Goal: Task Accomplishment & Management: Use online tool/utility

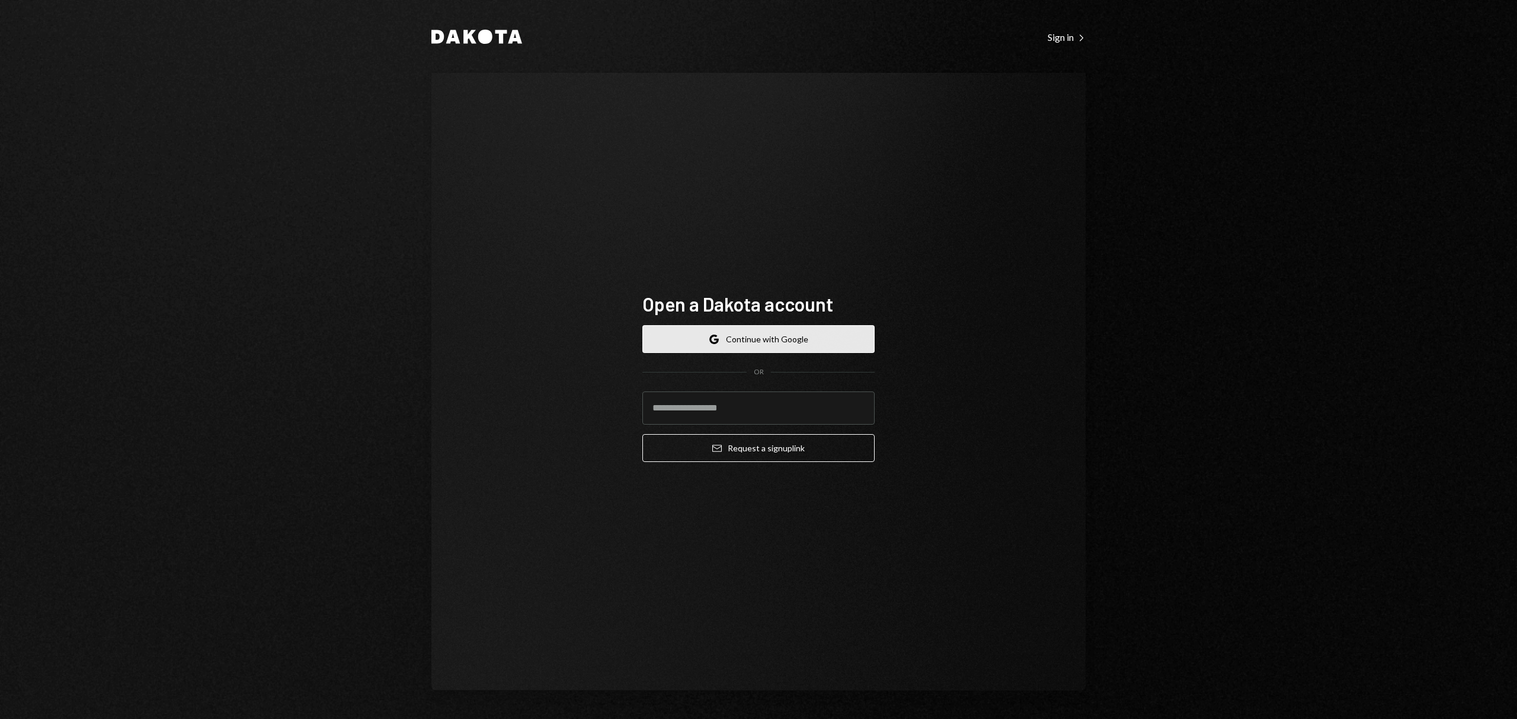
click at [756, 354] on form "Google Continue with Google OR Email Request a sign up link" at bounding box center [758, 393] width 232 height 137
click at [756, 343] on button "Google Continue with Google" at bounding box center [758, 339] width 232 height 28
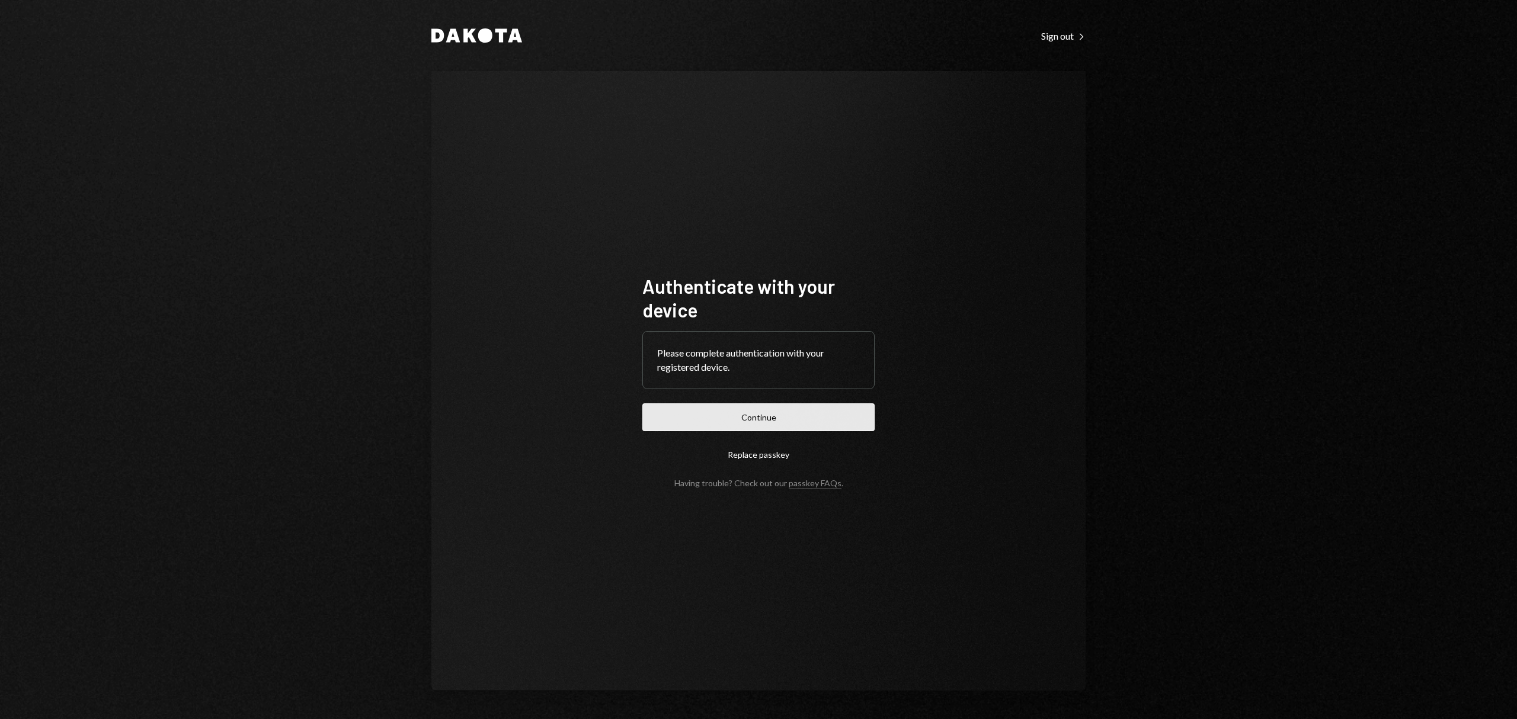
click at [712, 412] on button "Continue" at bounding box center [758, 418] width 232 height 28
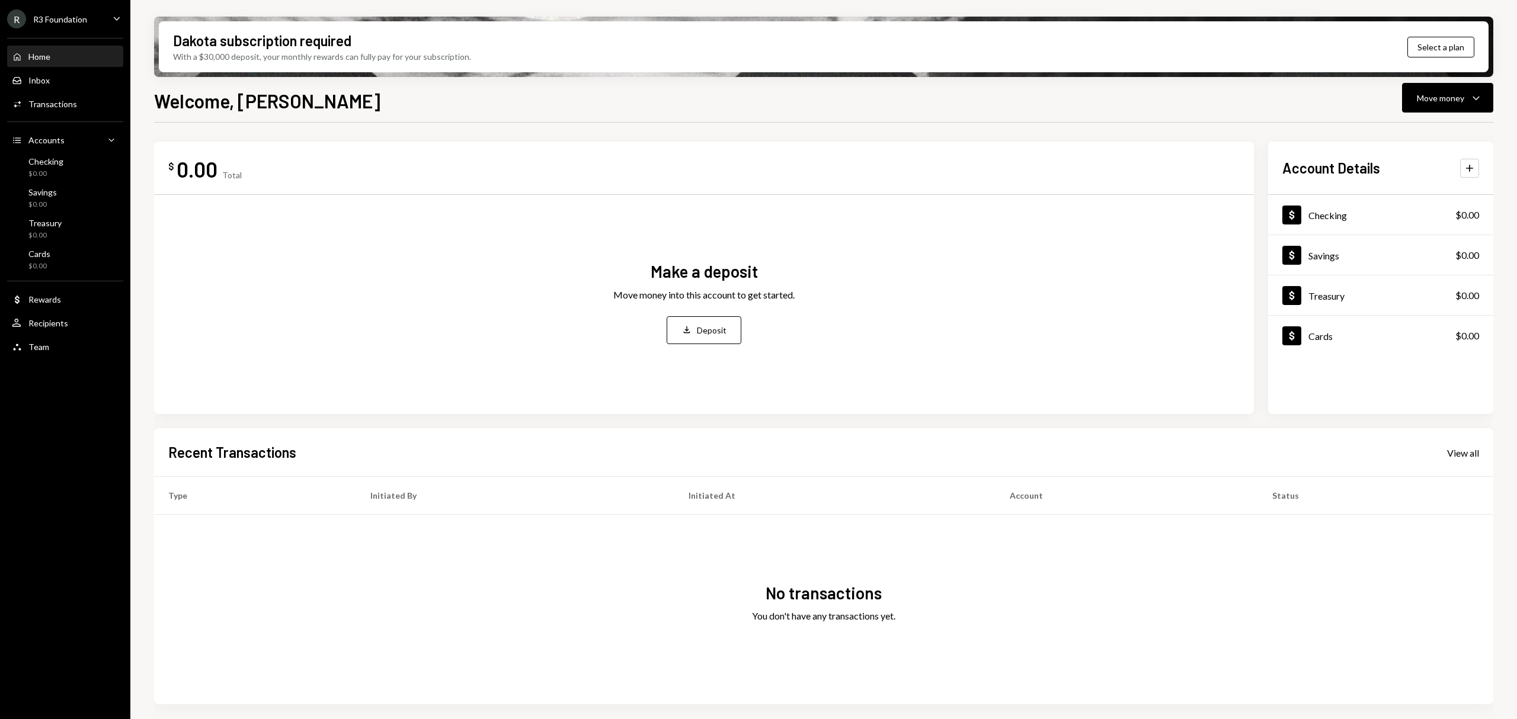
click at [72, 12] on div "R R3 Foundation" at bounding box center [47, 18] width 80 height 19
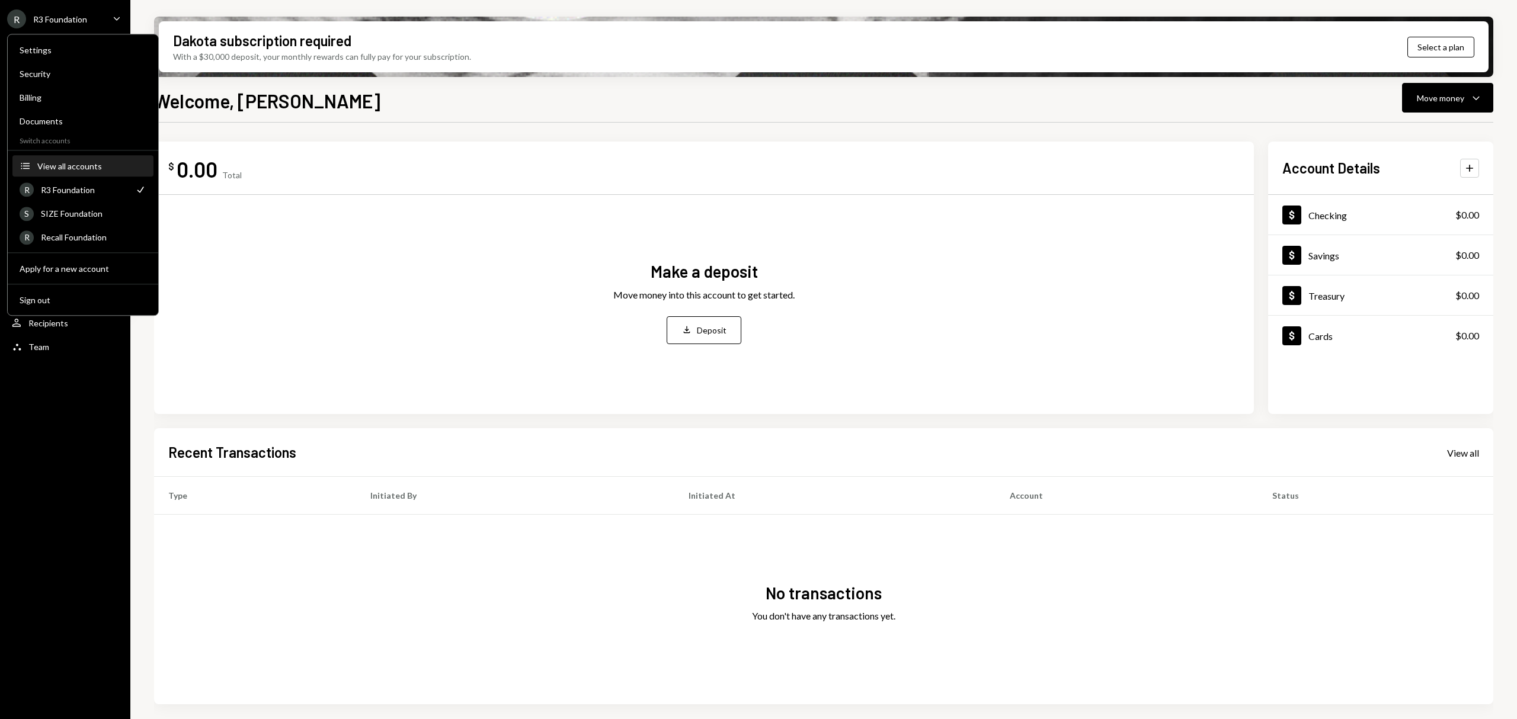
click at [93, 167] on div "View all accounts" at bounding box center [91, 166] width 109 height 10
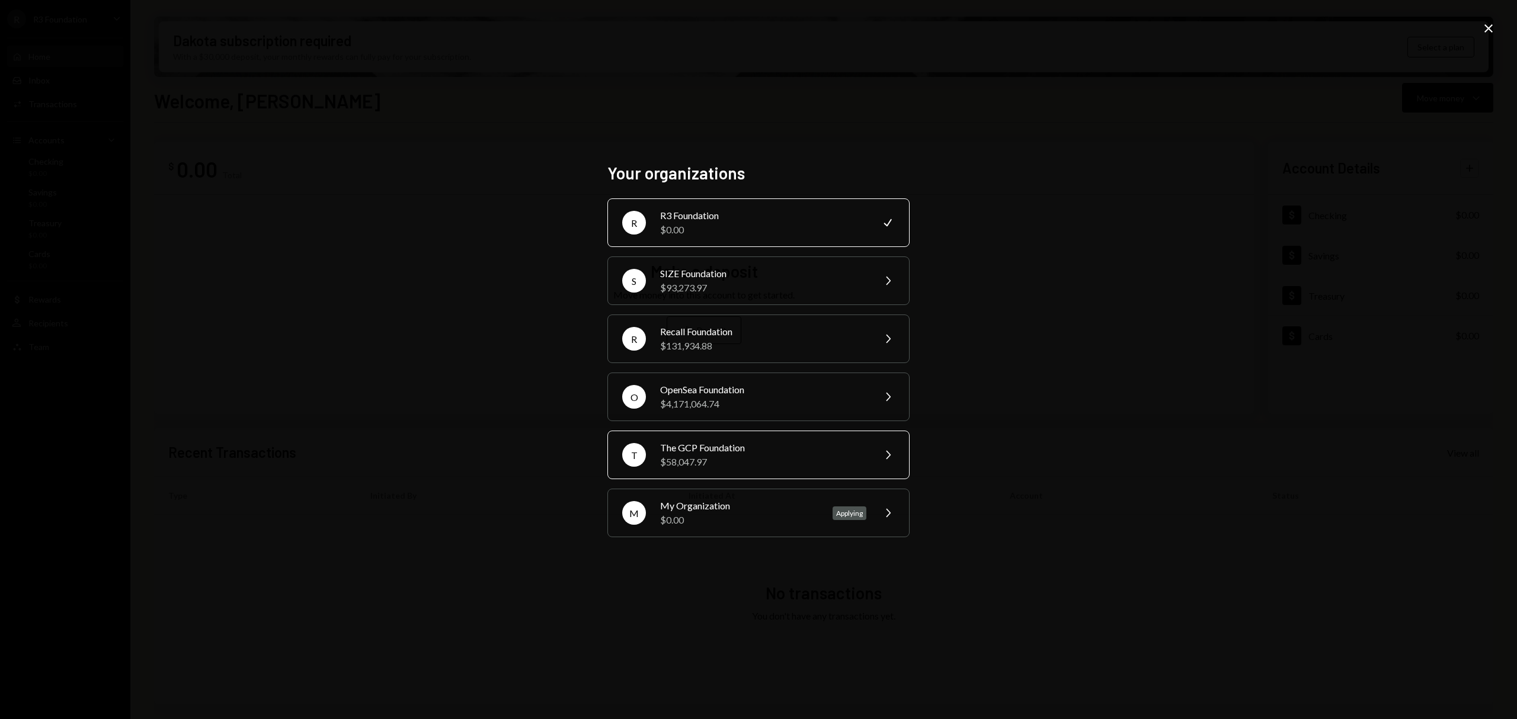
click at [750, 443] on div "The GCP Foundation" at bounding box center [763, 448] width 206 height 14
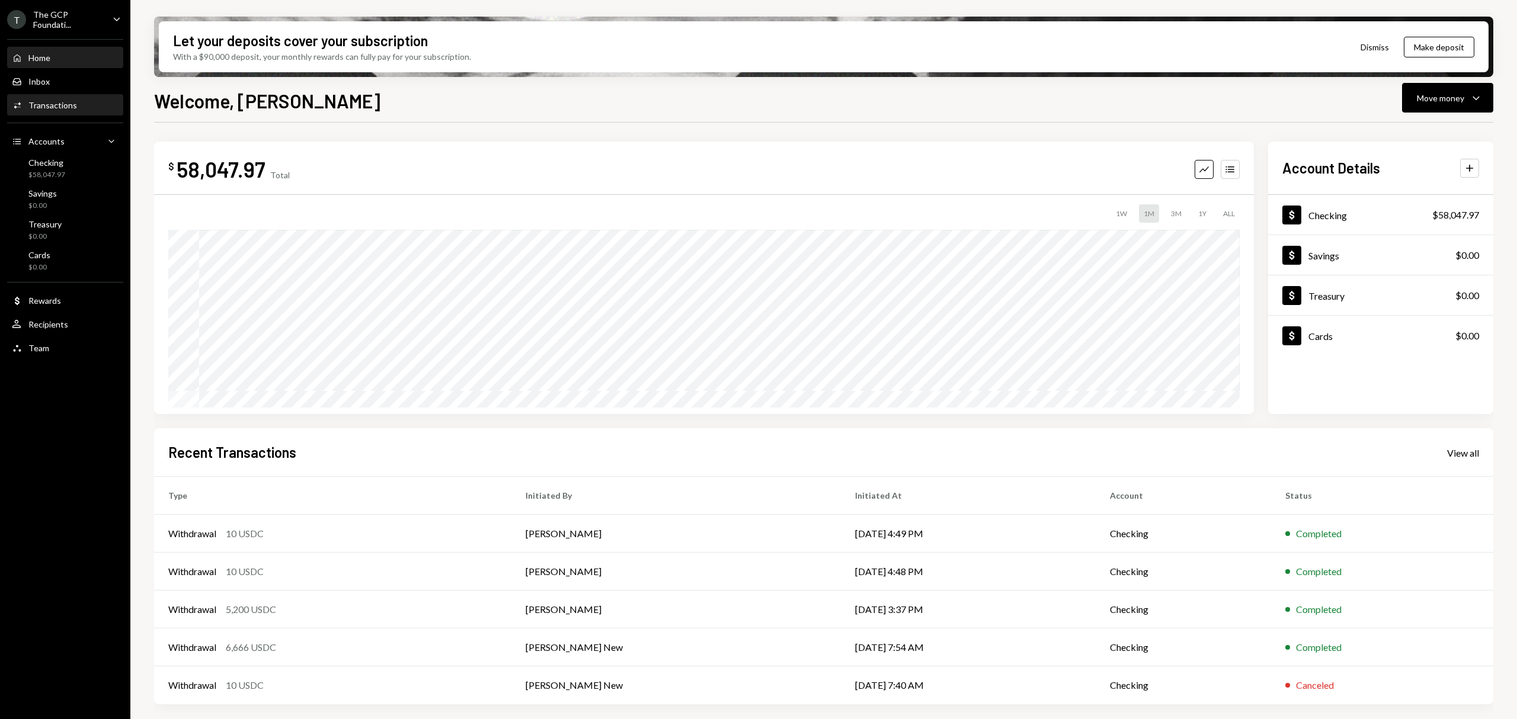
click at [77, 103] on div "Activities Transactions" at bounding box center [65, 105] width 107 height 11
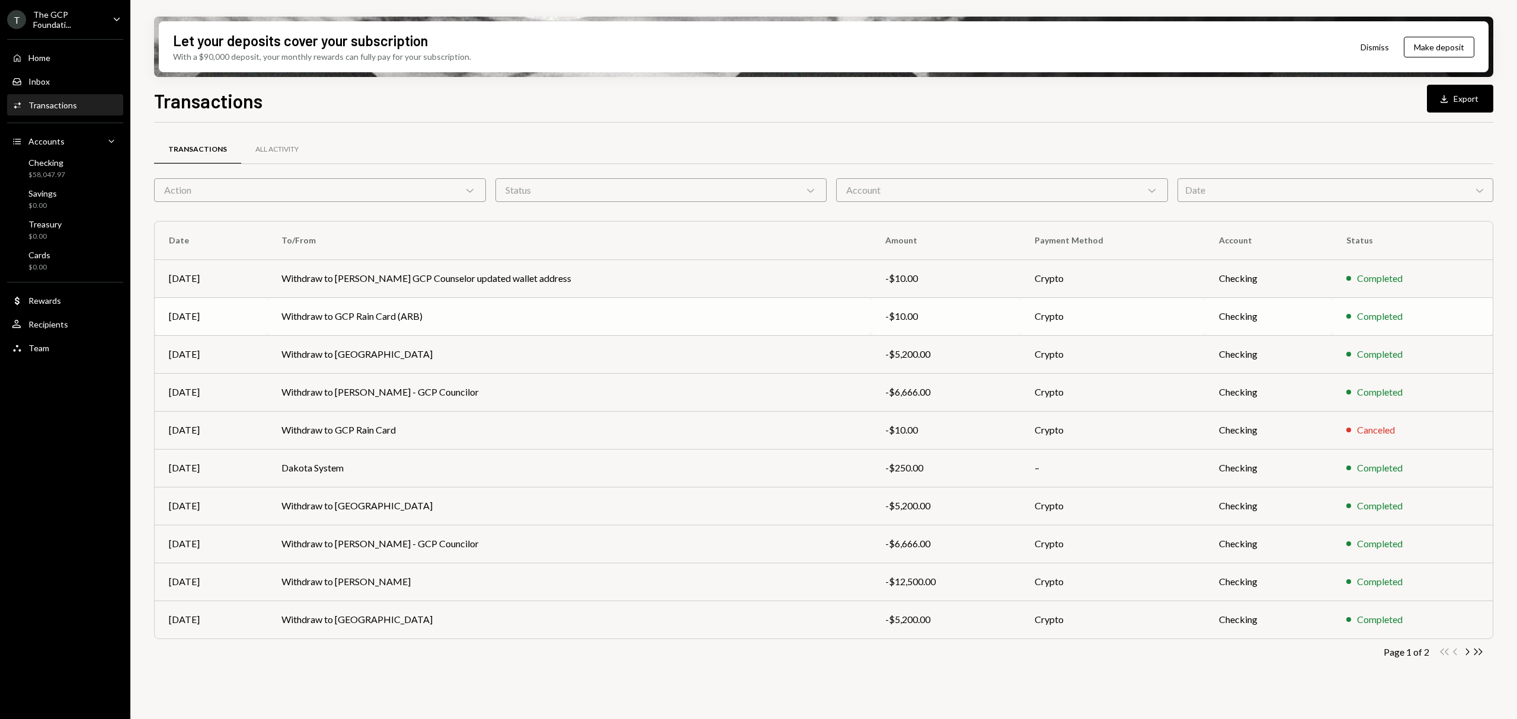
click at [383, 318] on td "Withdraw to GCP Rain Card (ARB)" at bounding box center [569, 316] width 604 height 38
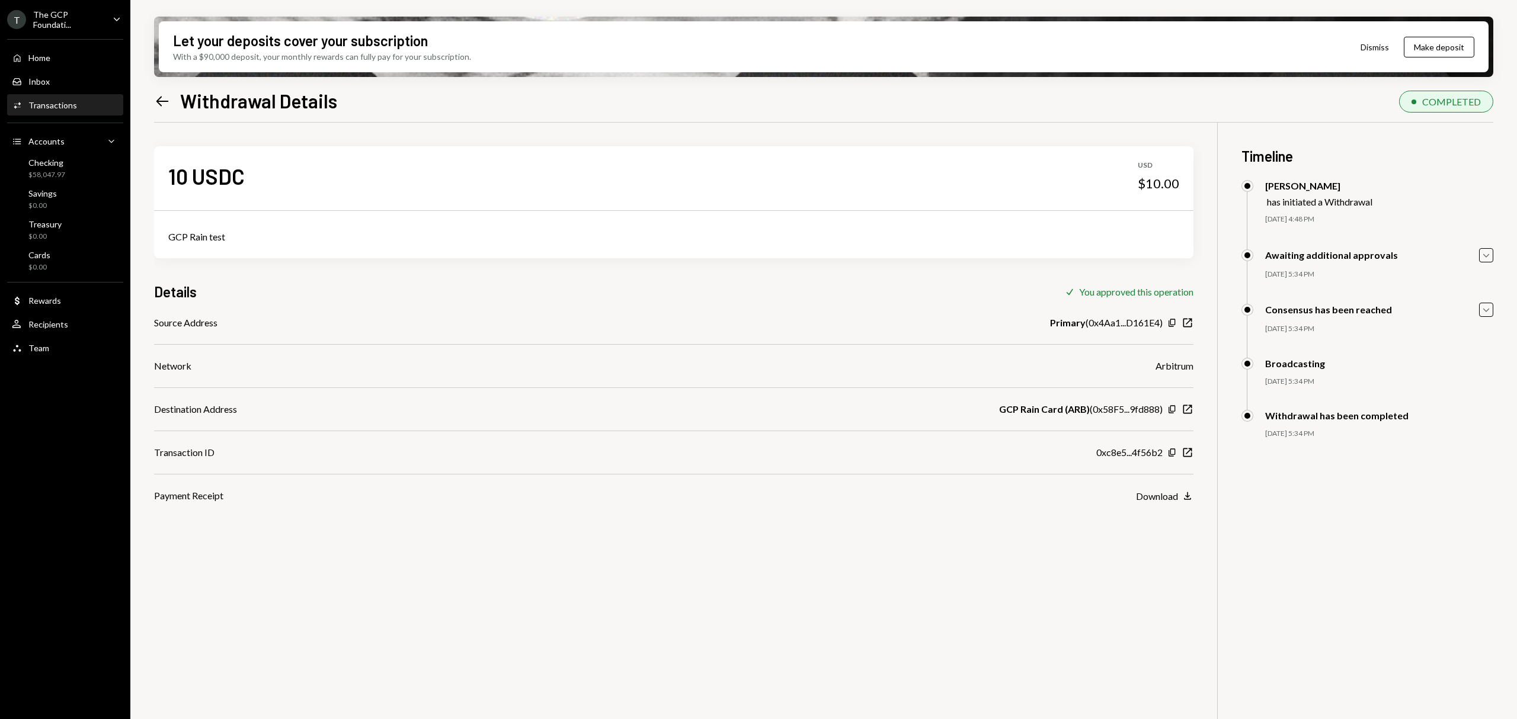
click at [164, 100] on icon "Left Arrow" at bounding box center [162, 101] width 17 height 17
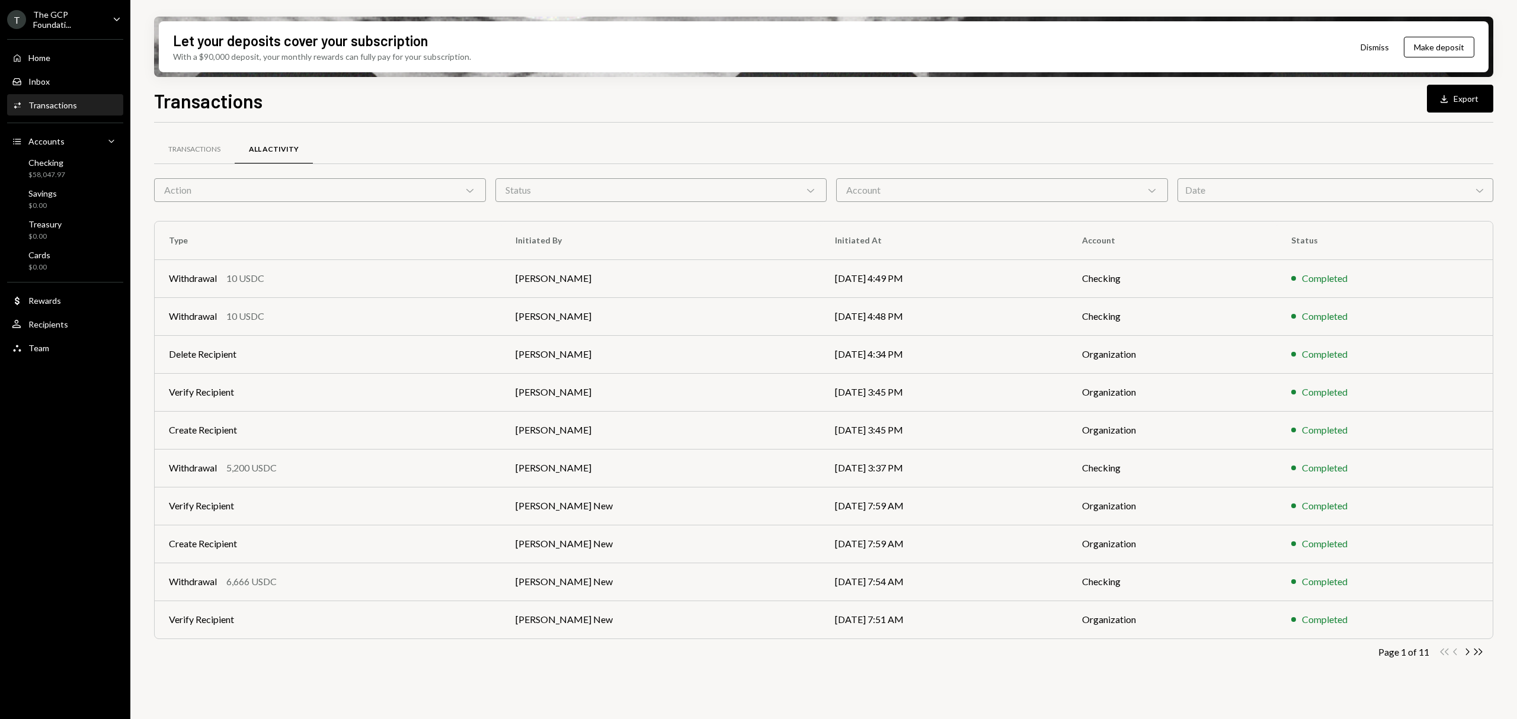
click at [72, 97] on div "Activities Transactions" at bounding box center [65, 105] width 107 height 20
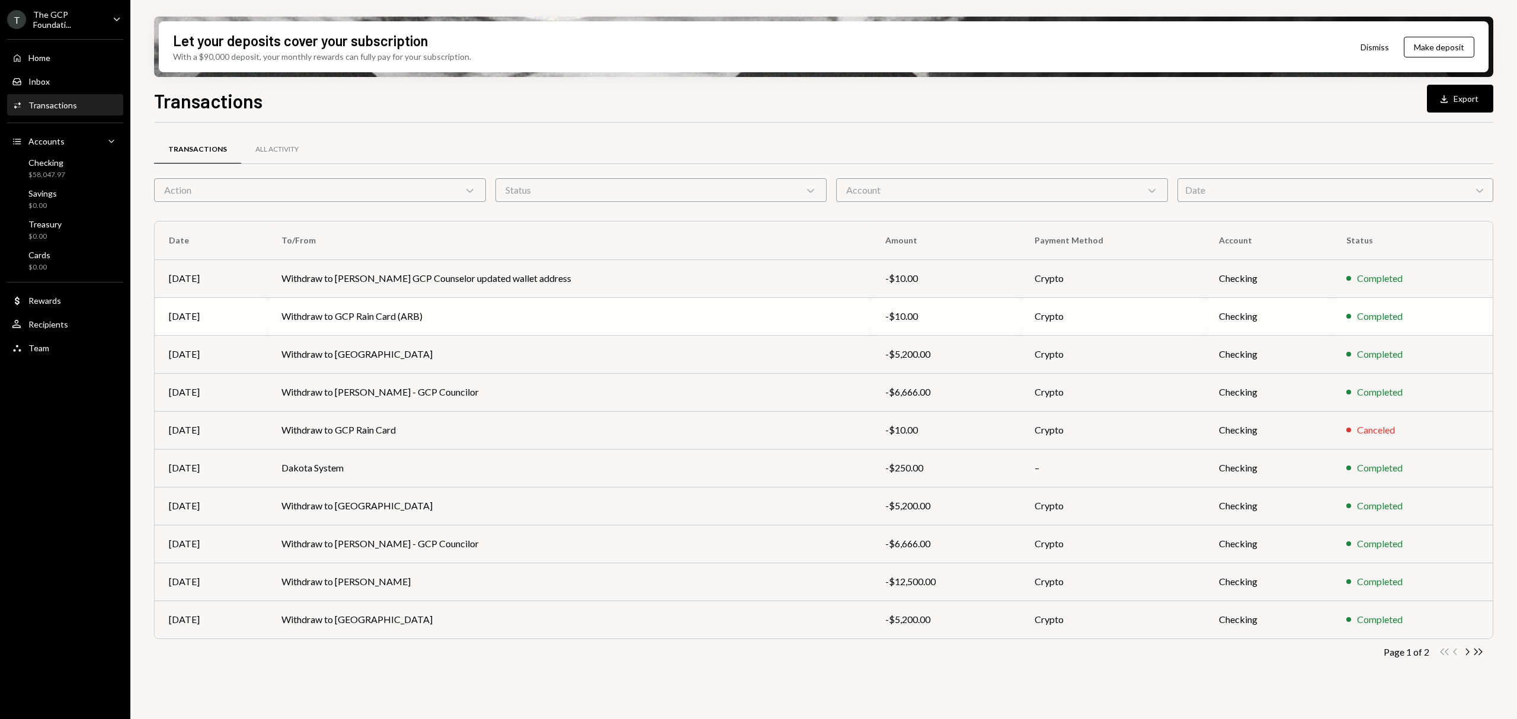
click at [385, 318] on td "Withdraw to GCP Rain Card (ARB)" at bounding box center [569, 316] width 604 height 38
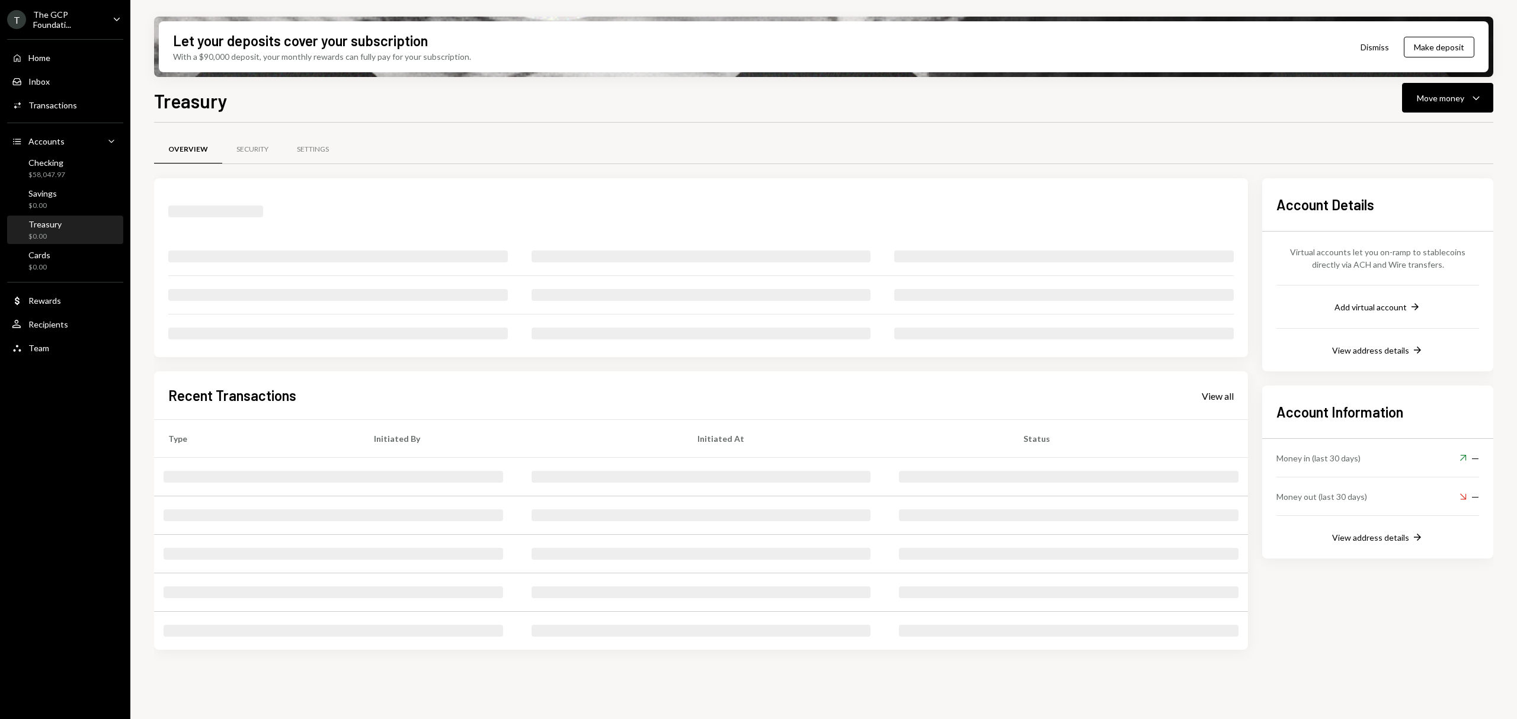
click at [78, 164] on div "Checking $58,047.97" at bounding box center [65, 169] width 107 height 23
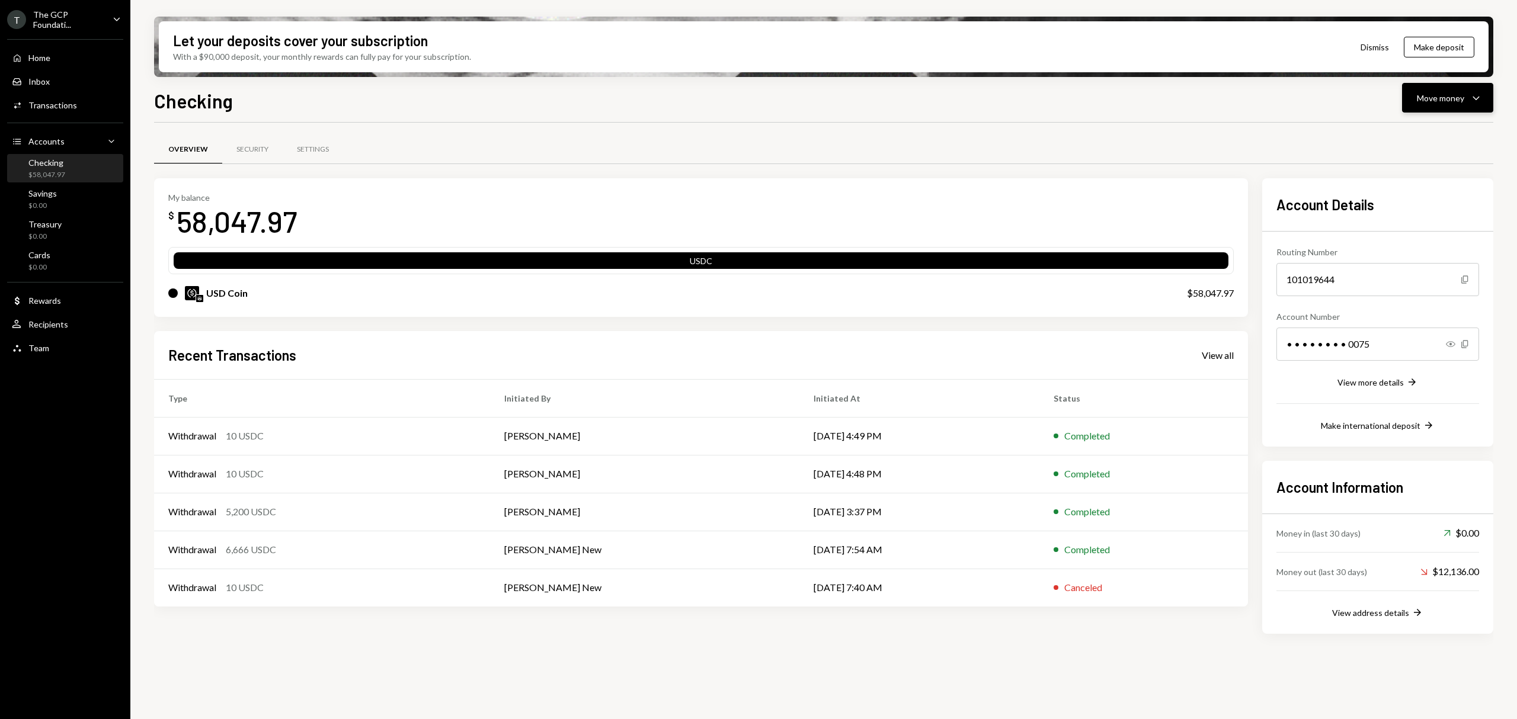
click at [1444, 107] on button "Move money Caret Down" at bounding box center [1447, 98] width 91 height 30
click at [1415, 136] on div "Send" at bounding box center [1438, 133] width 87 height 12
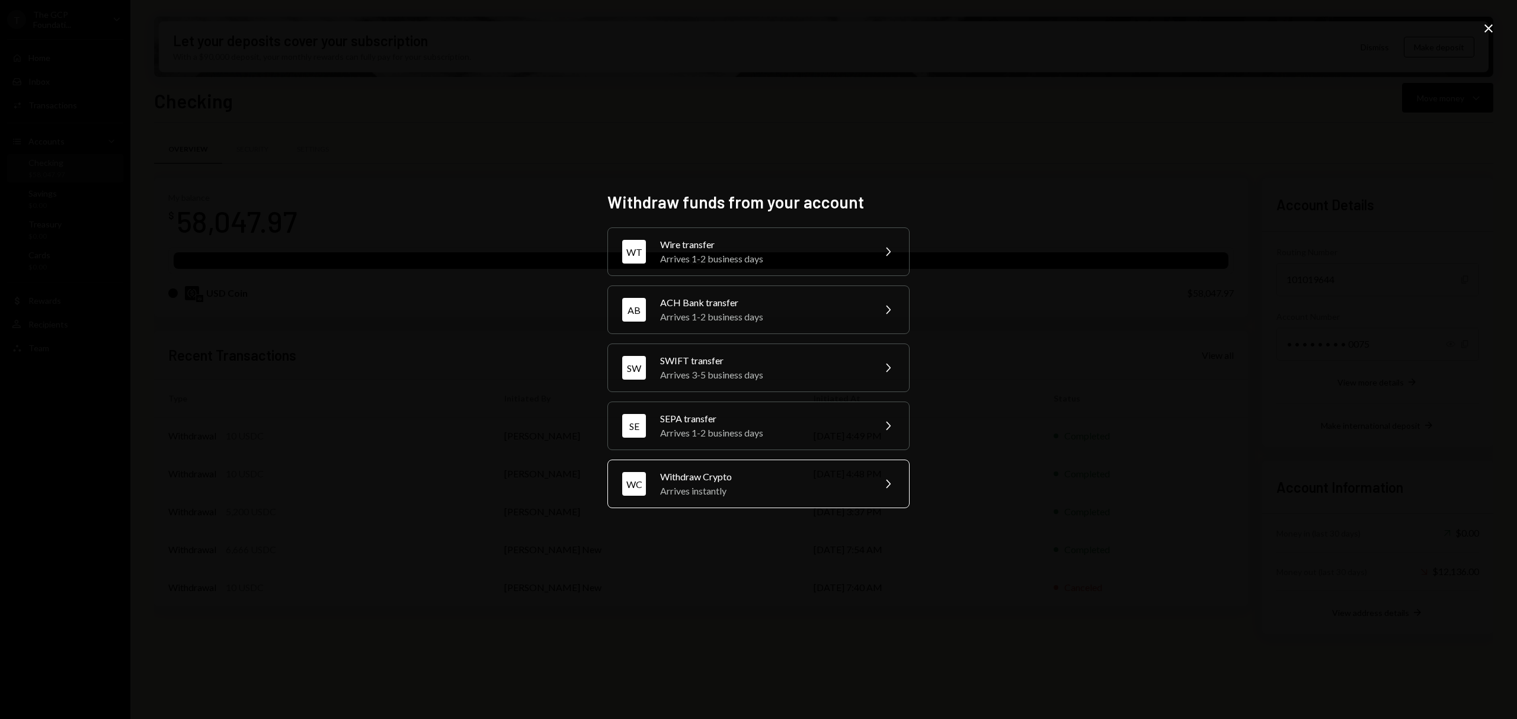
click at [715, 488] on div "Arrives instantly" at bounding box center [763, 491] width 206 height 14
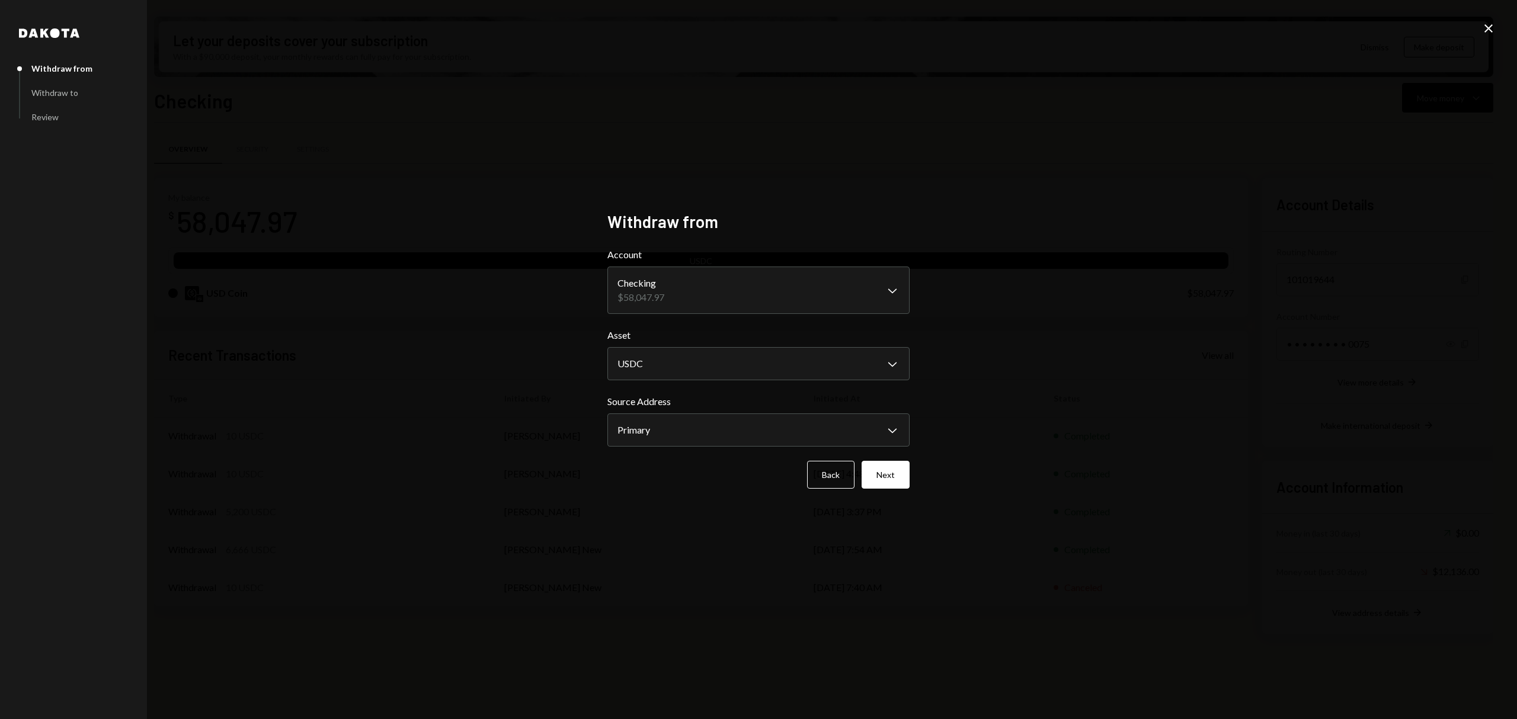
click at [915, 469] on div "**********" at bounding box center [758, 359] width 331 height 325
click at [899, 472] on button "Next" at bounding box center [886, 475] width 48 height 28
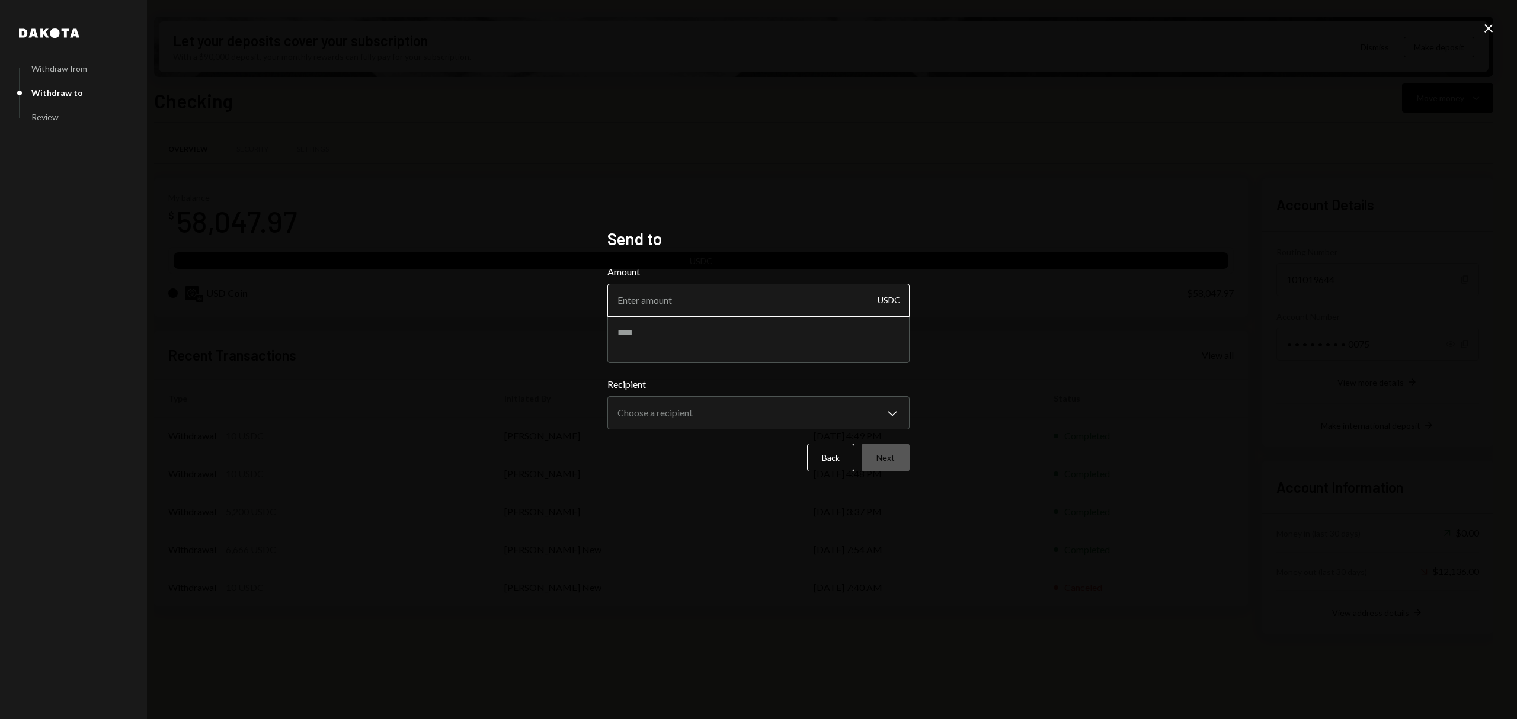
click at [769, 308] on input "Amount" at bounding box center [758, 300] width 302 height 33
type input "25000"
click at [766, 414] on body "T The GCP Foundati... Caret Down Home Home Inbox Inbox Activities Transactions …" at bounding box center [758, 359] width 1517 height 719
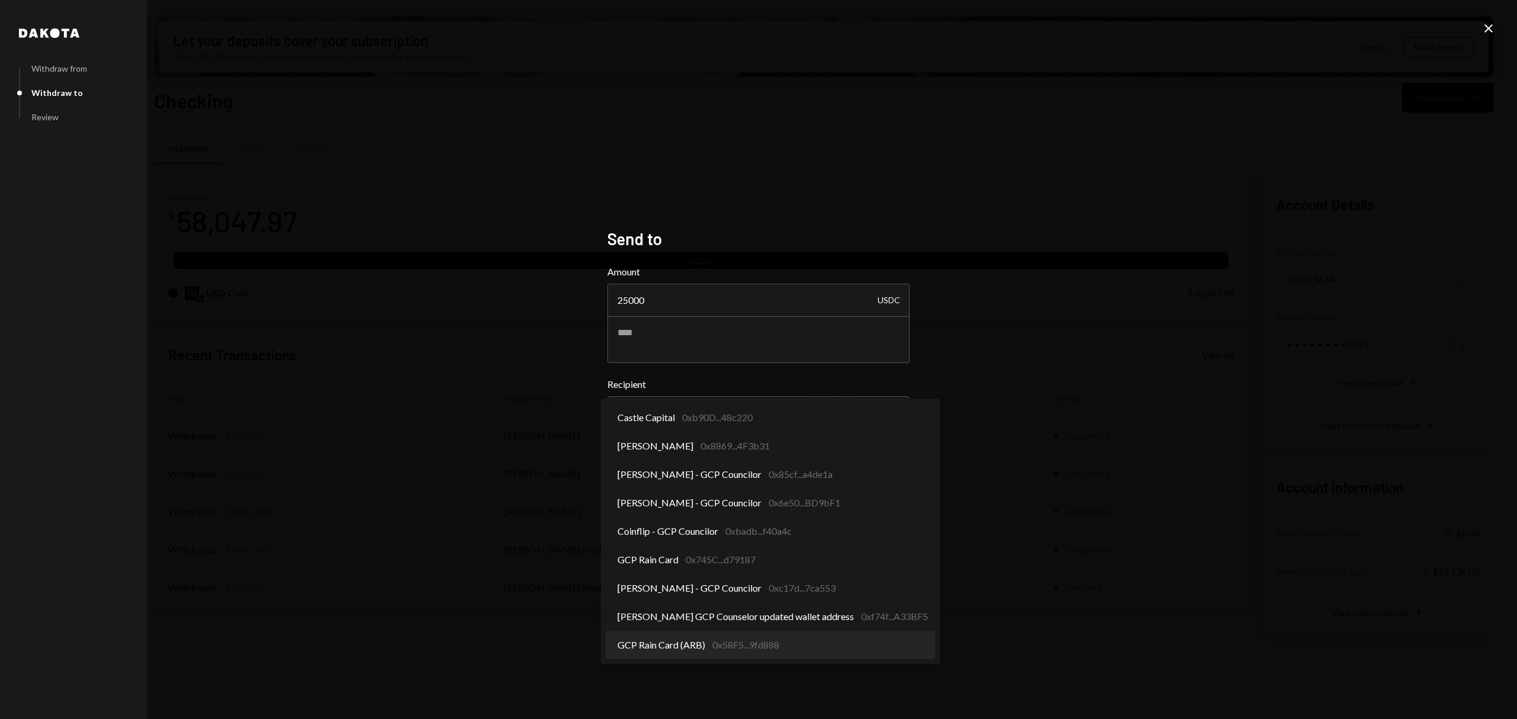
select select "**********"
drag, startPoint x: 690, startPoint y: 565, endPoint x: 742, endPoint y: 641, distance: 92.2
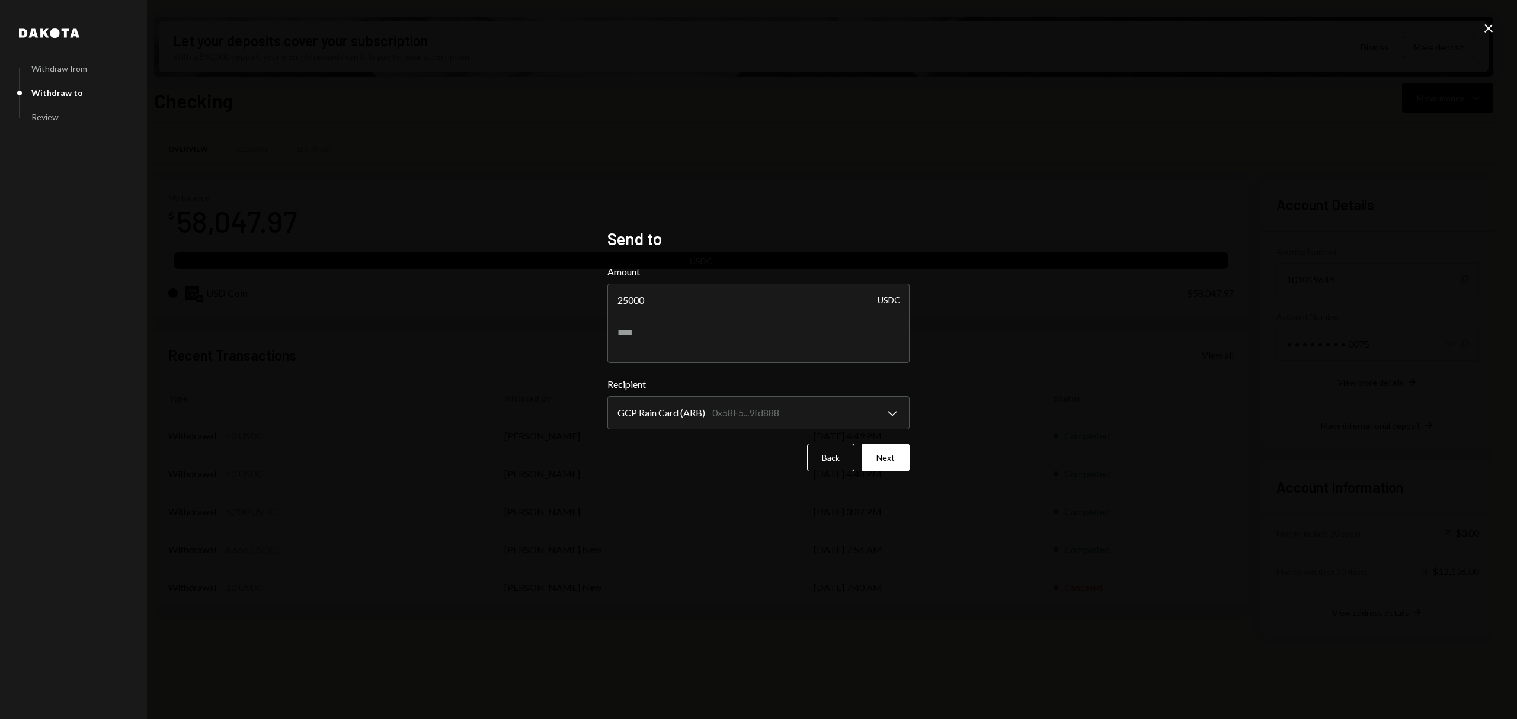
click at [771, 366] on form "**********" at bounding box center [758, 368] width 302 height 207
click at [766, 340] on textarea at bounding box center [758, 339] width 302 height 47
type textarea "**********"
click at [872, 458] on button "Next" at bounding box center [886, 458] width 48 height 28
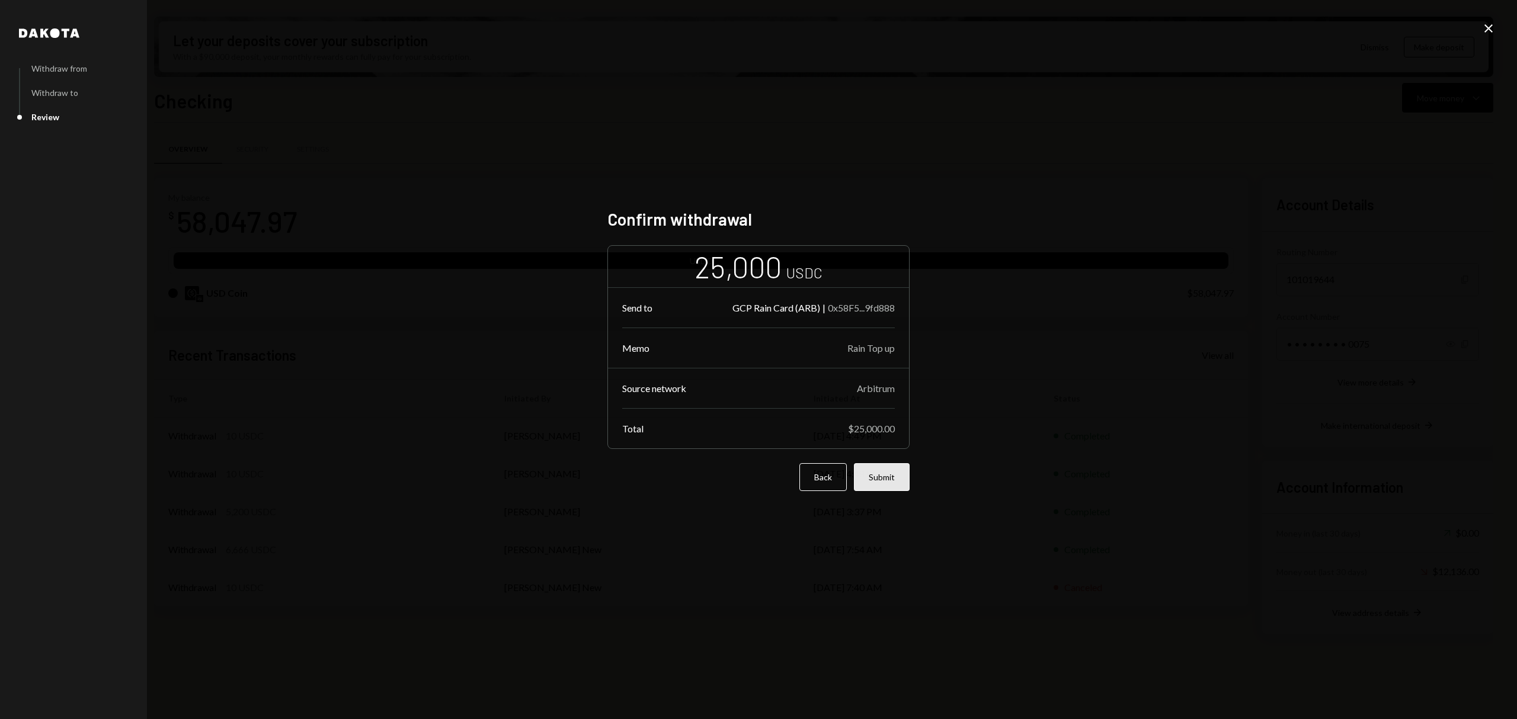
click at [908, 463] on button "Submit" at bounding box center [882, 477] width 56 height 28
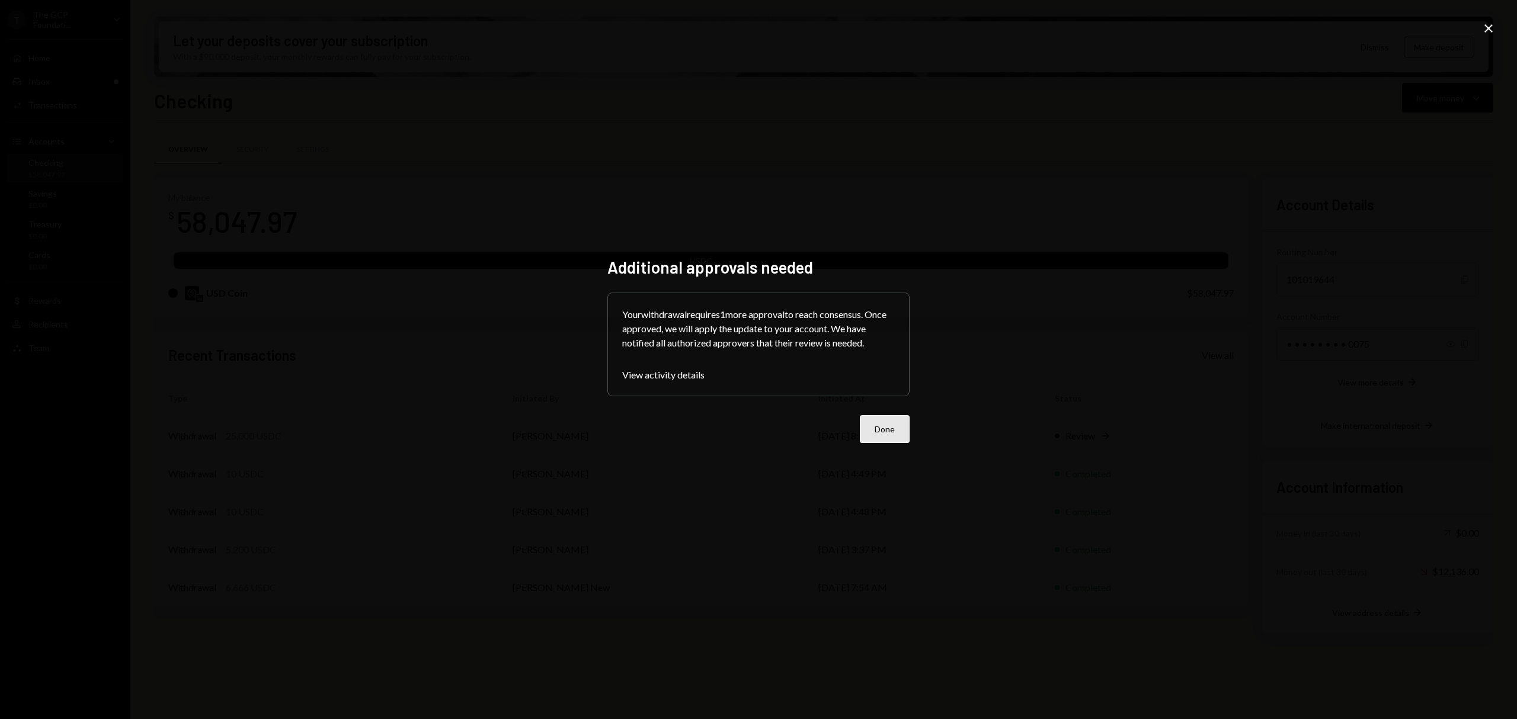
click at [905, 432] on button "Done" at bounding box center [885, 429] width 50 height 28
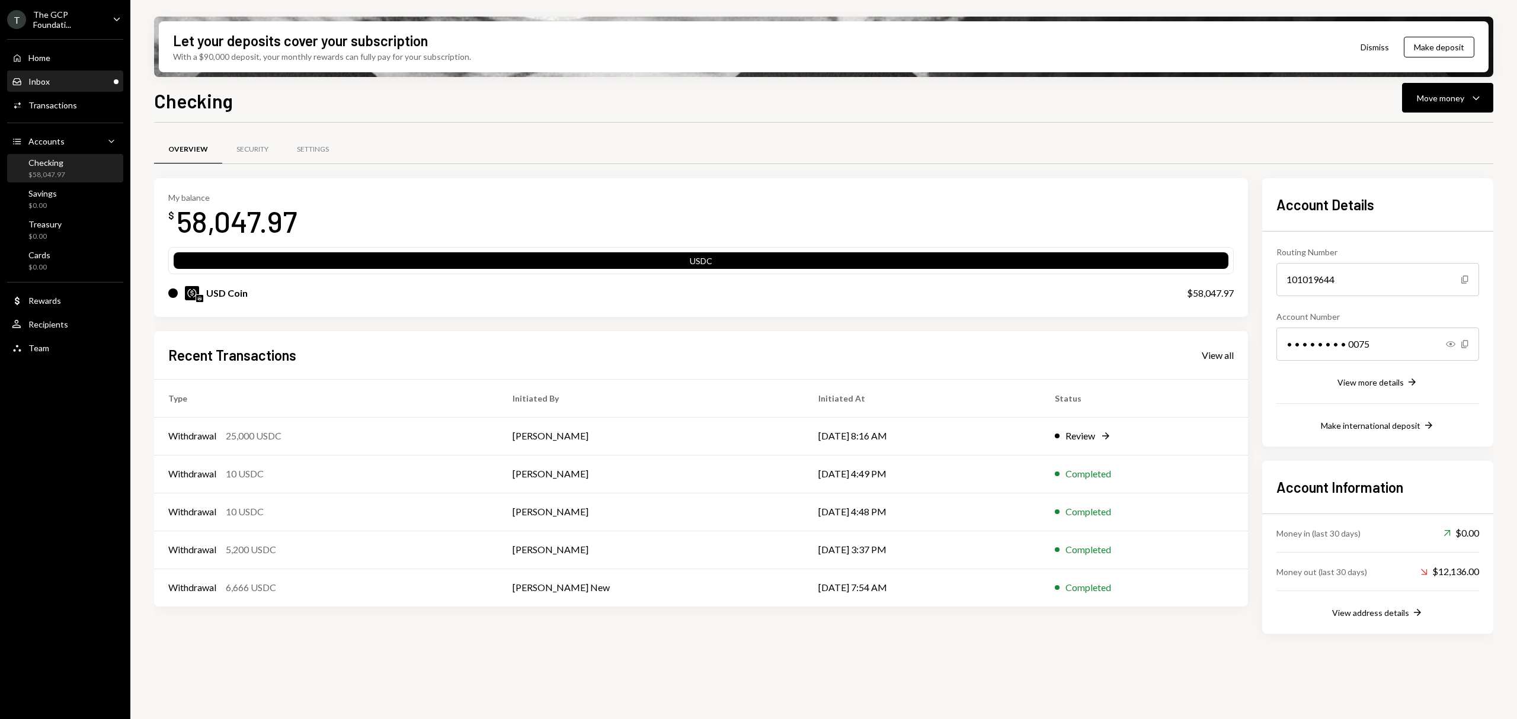
click at [78, 76] on div "Inbox Inbox" at bounding box center [65, 81] width 107 height 11
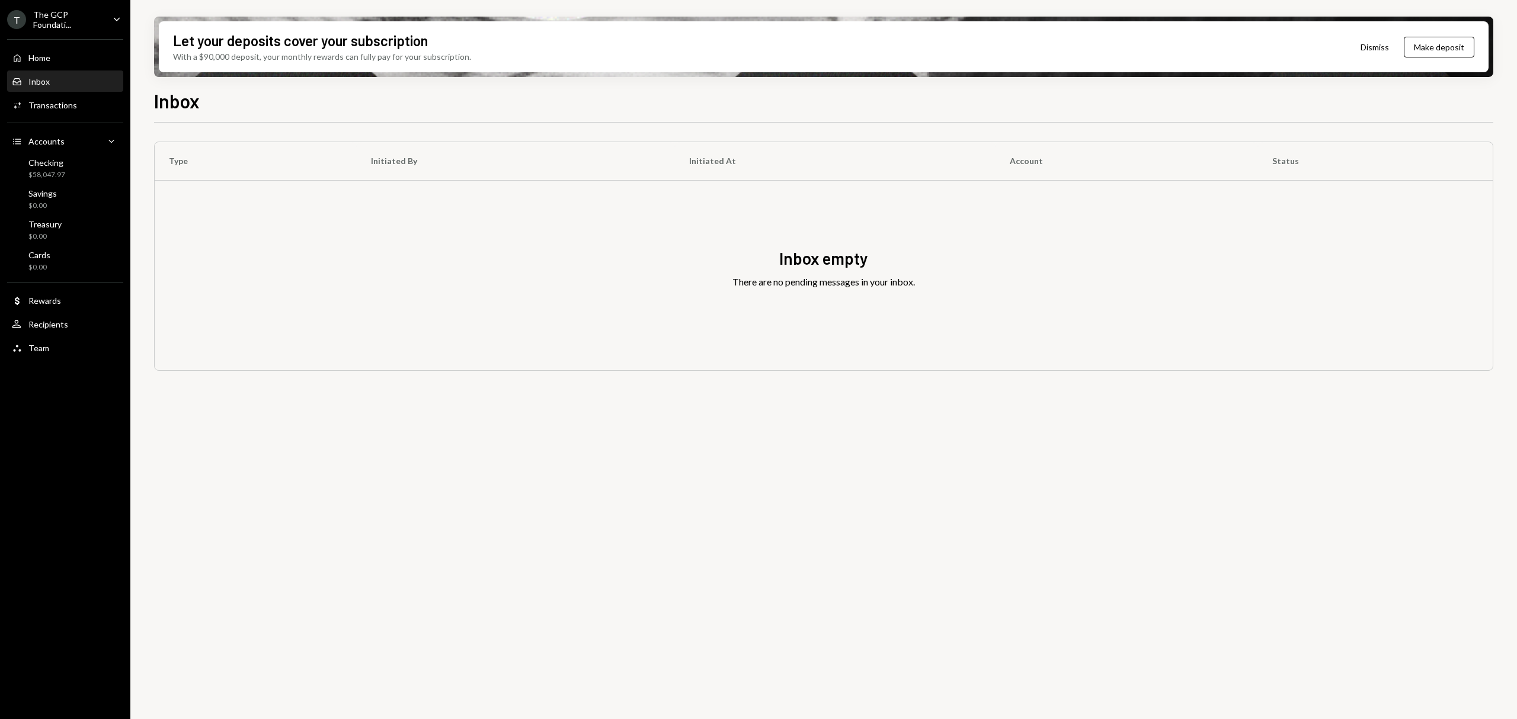
click at [66, 11] on div "The GCP Foundati..." at bounding box center [68, 19] width 70 height 20
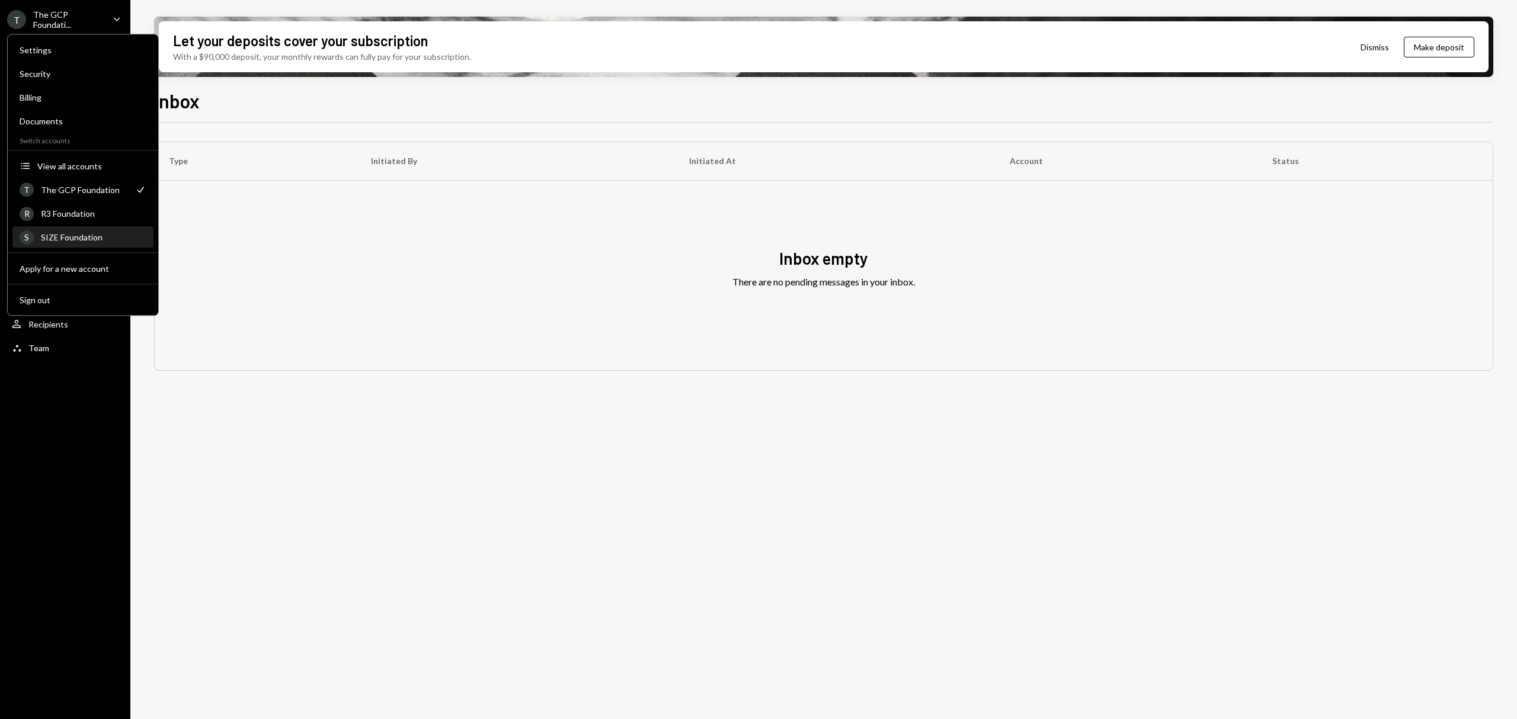
click at [81, 243] on div "S SIZE Foundation" at bounding box center [83, 238] width 127 height 20
